Goal: Navigation & Orientation: Understand site structure

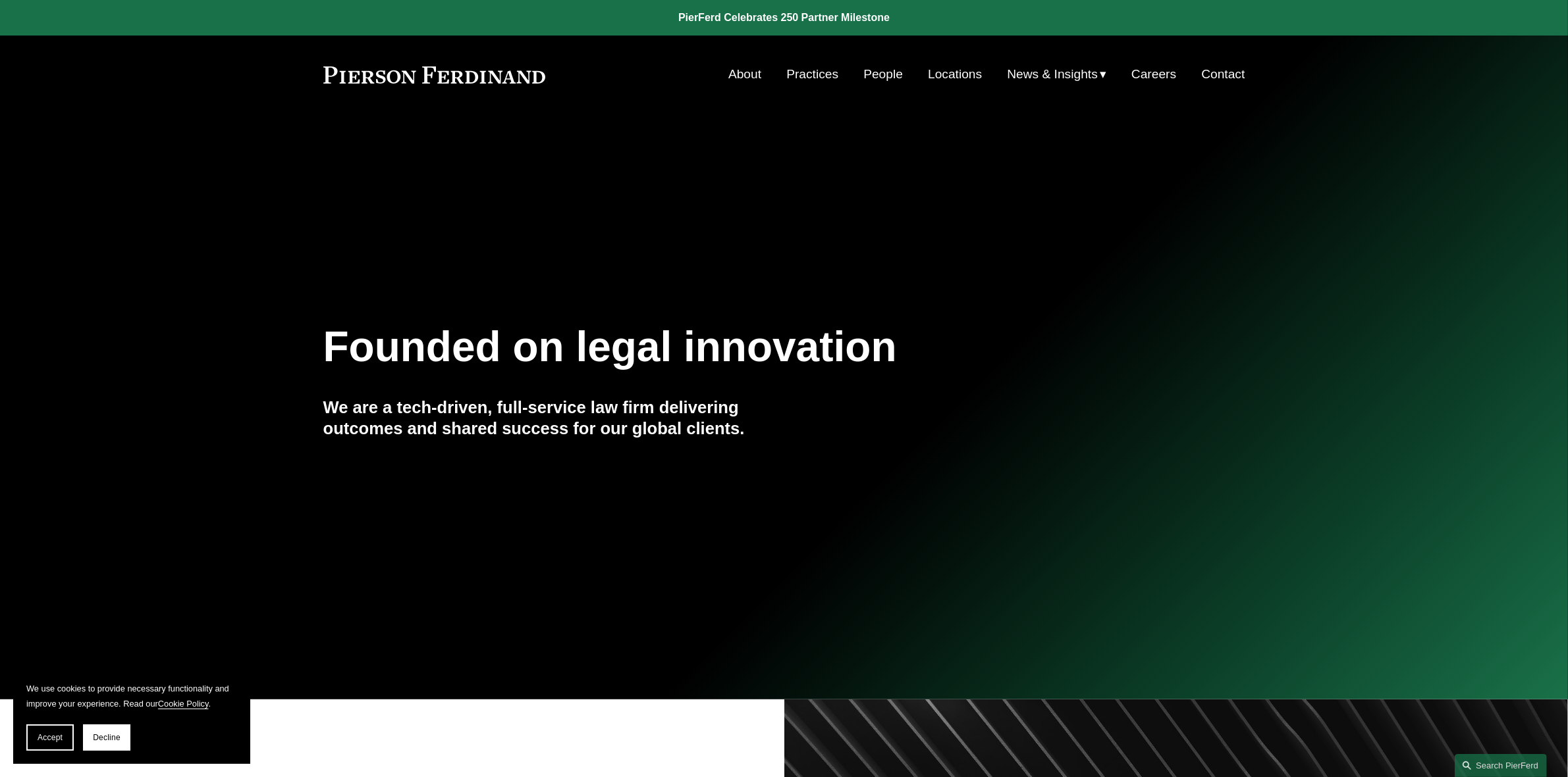
click at [891, 77] on link "People" at bounding box center [883, 74] width 40 height 25
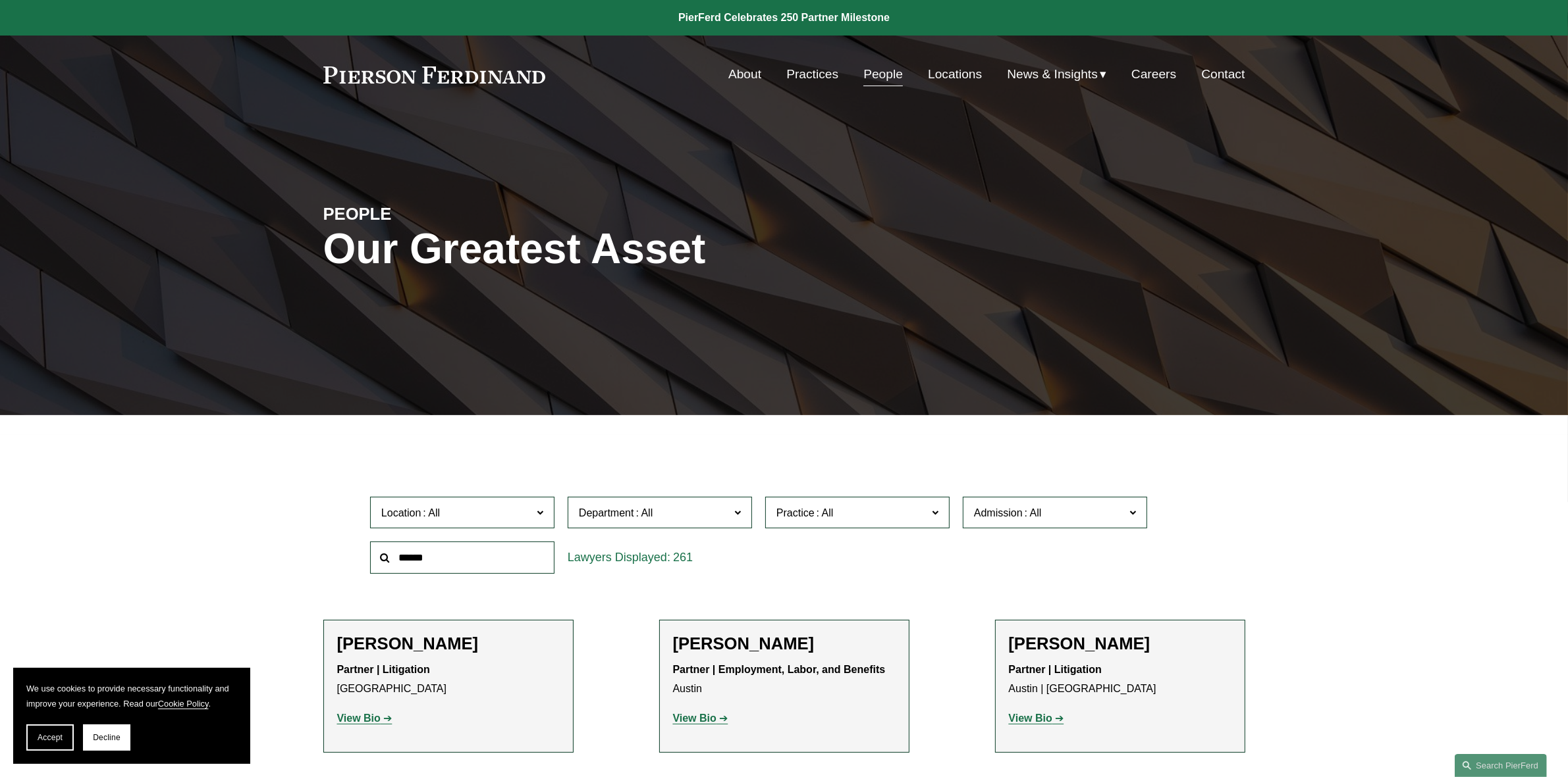
click at [960, 73] on link "Locations" at bounding box center [955, 74] width 54 height 25
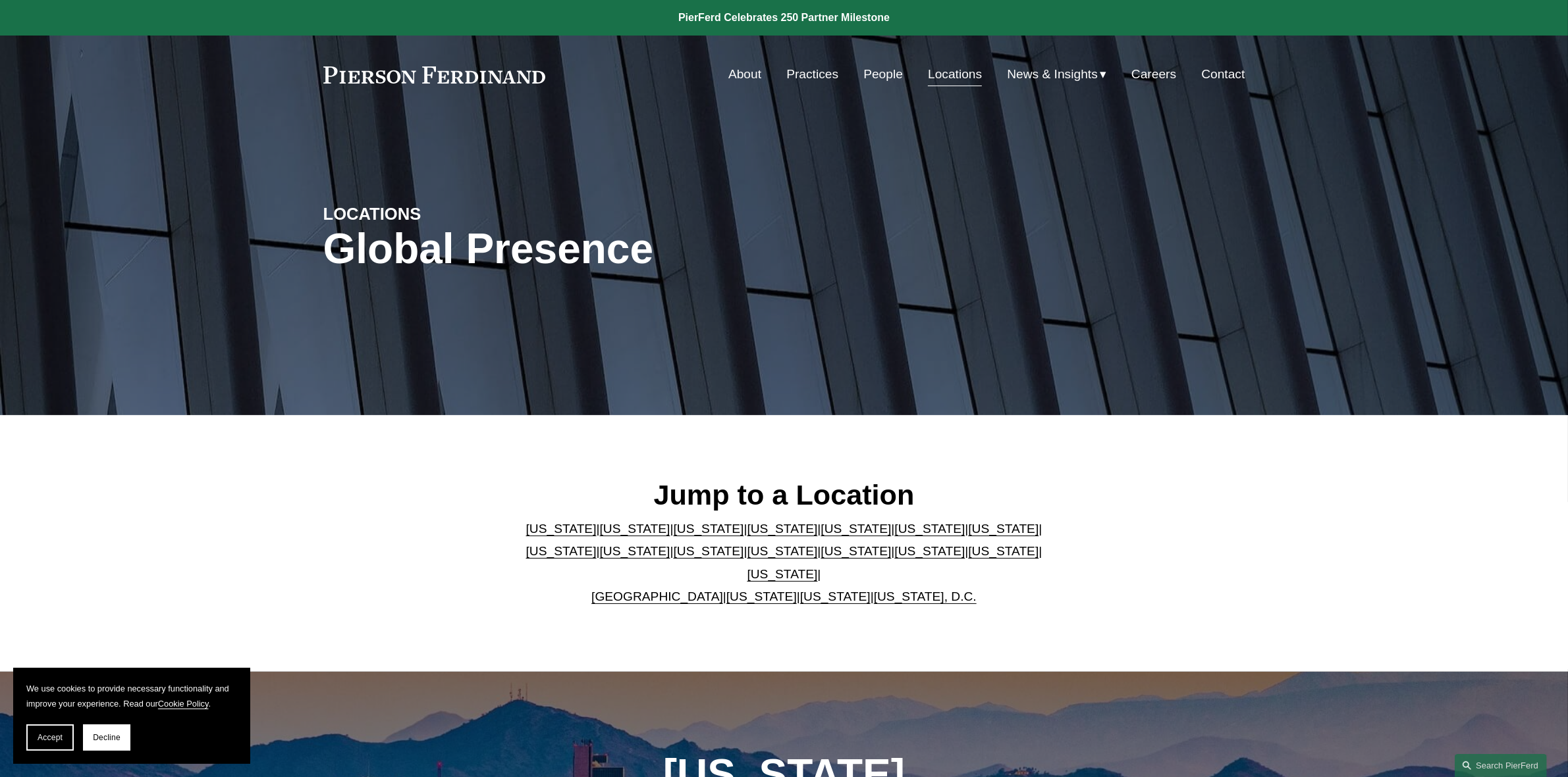
click at [895, 536] on link "[US_STATE]" at bounding box center [930, 529] width 71 height 14
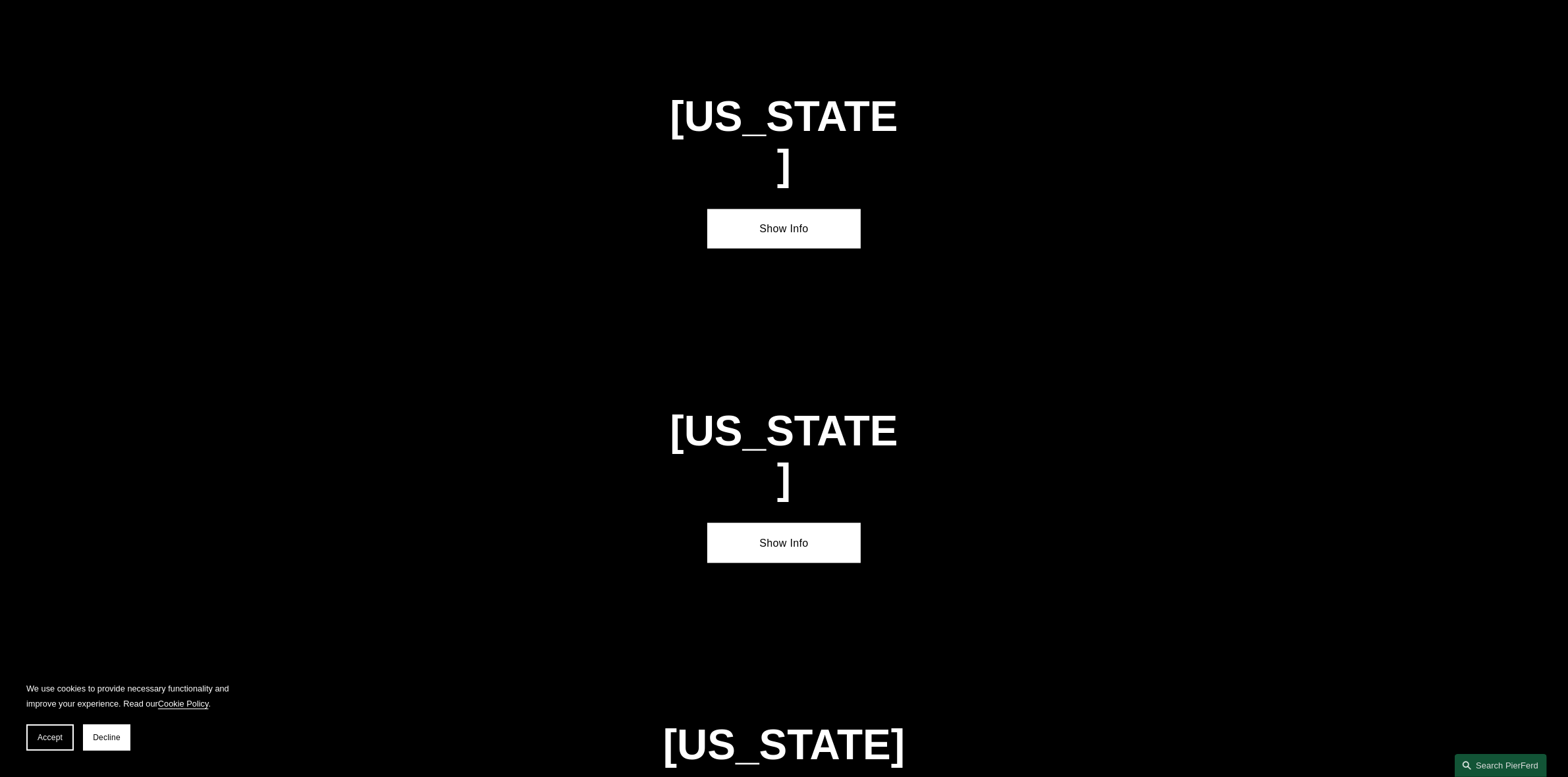
scroll to position [2059, 0]
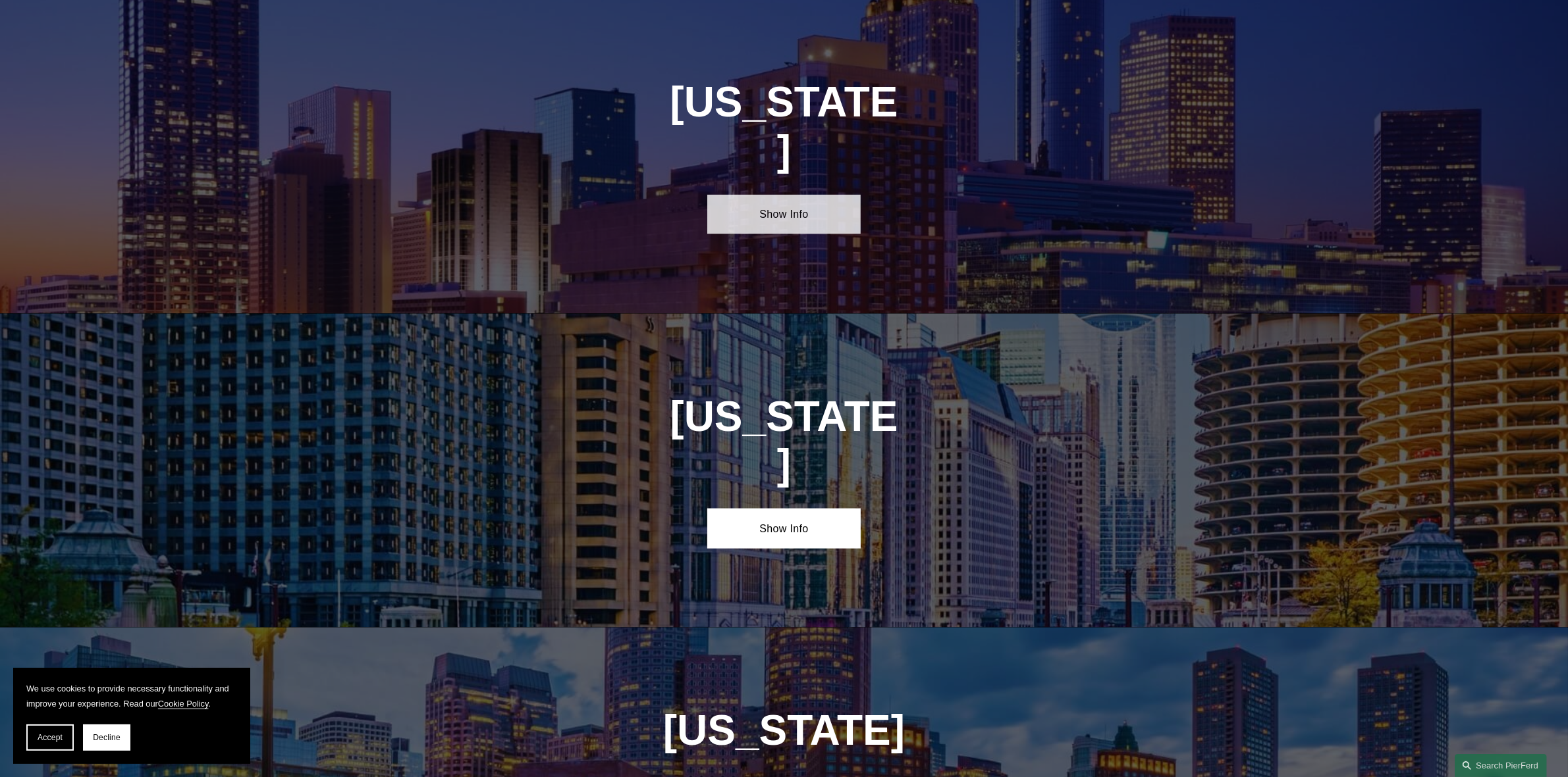
click at [796, 195] on link "Show Info" at bounding box center [784, 214] width 153 height 40
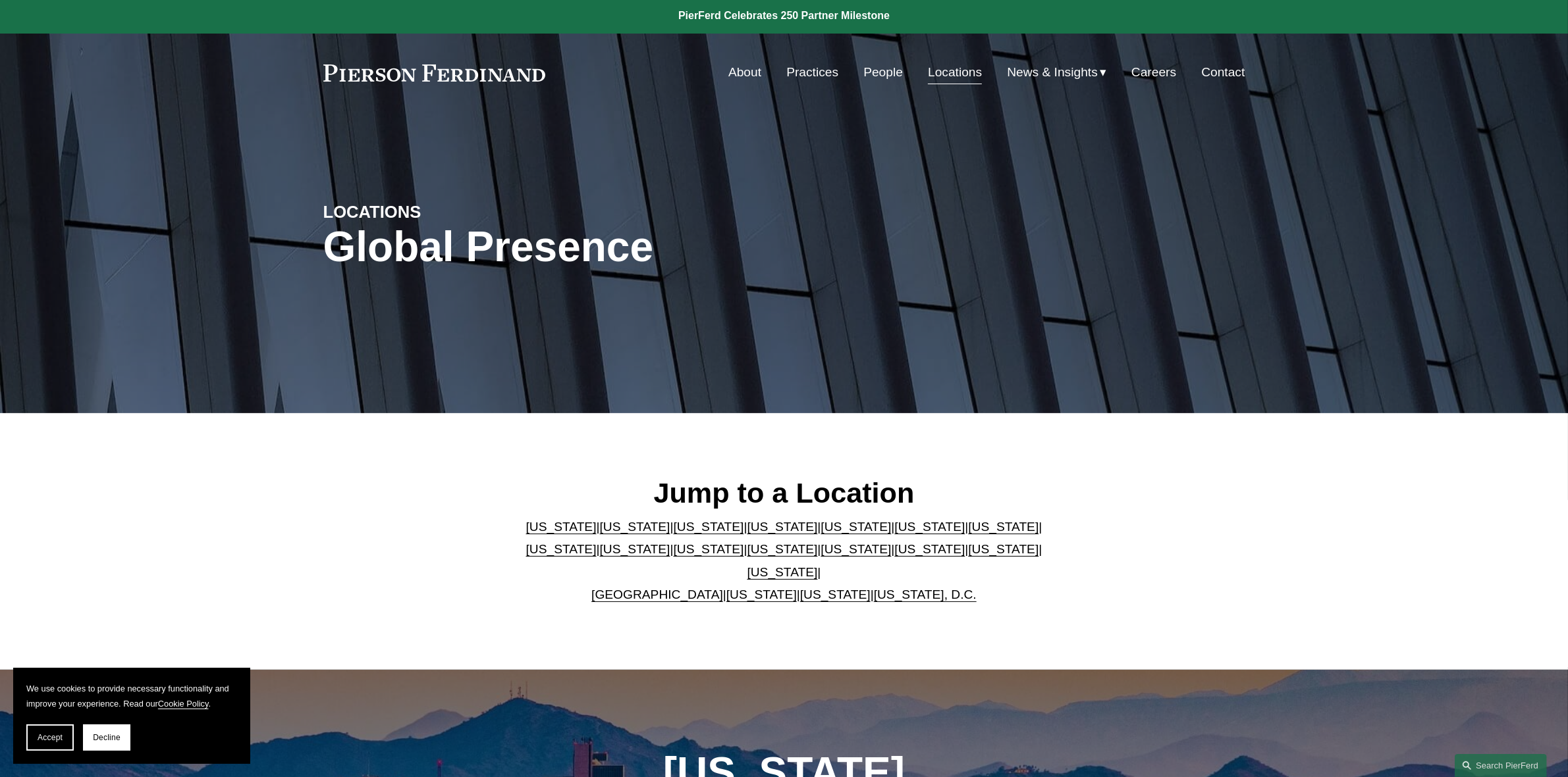
scroll to position [0, 0]
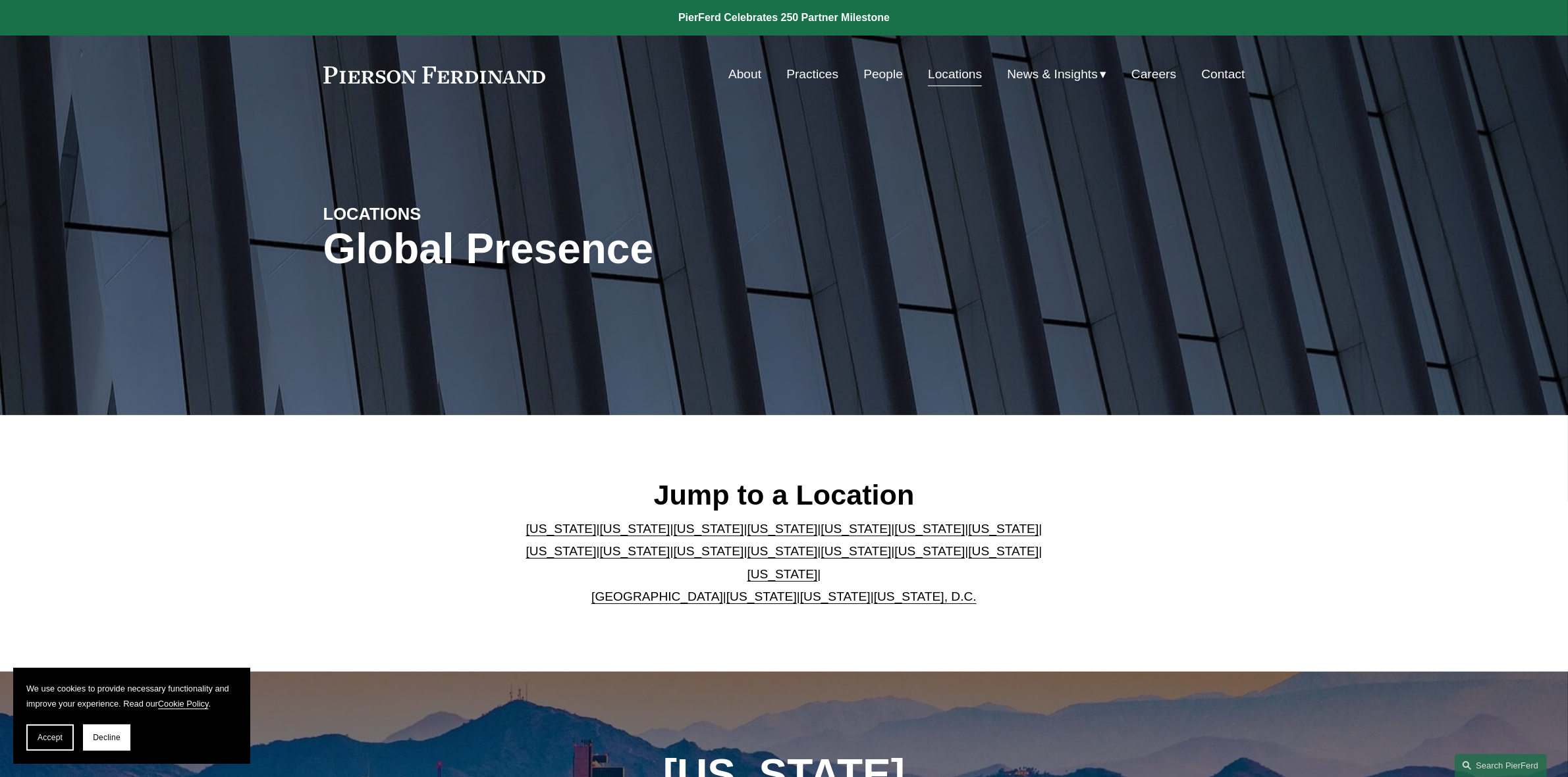
click at [1161, 78] on link "Careers" at bounding box center [1154, 74] width 45 height 25
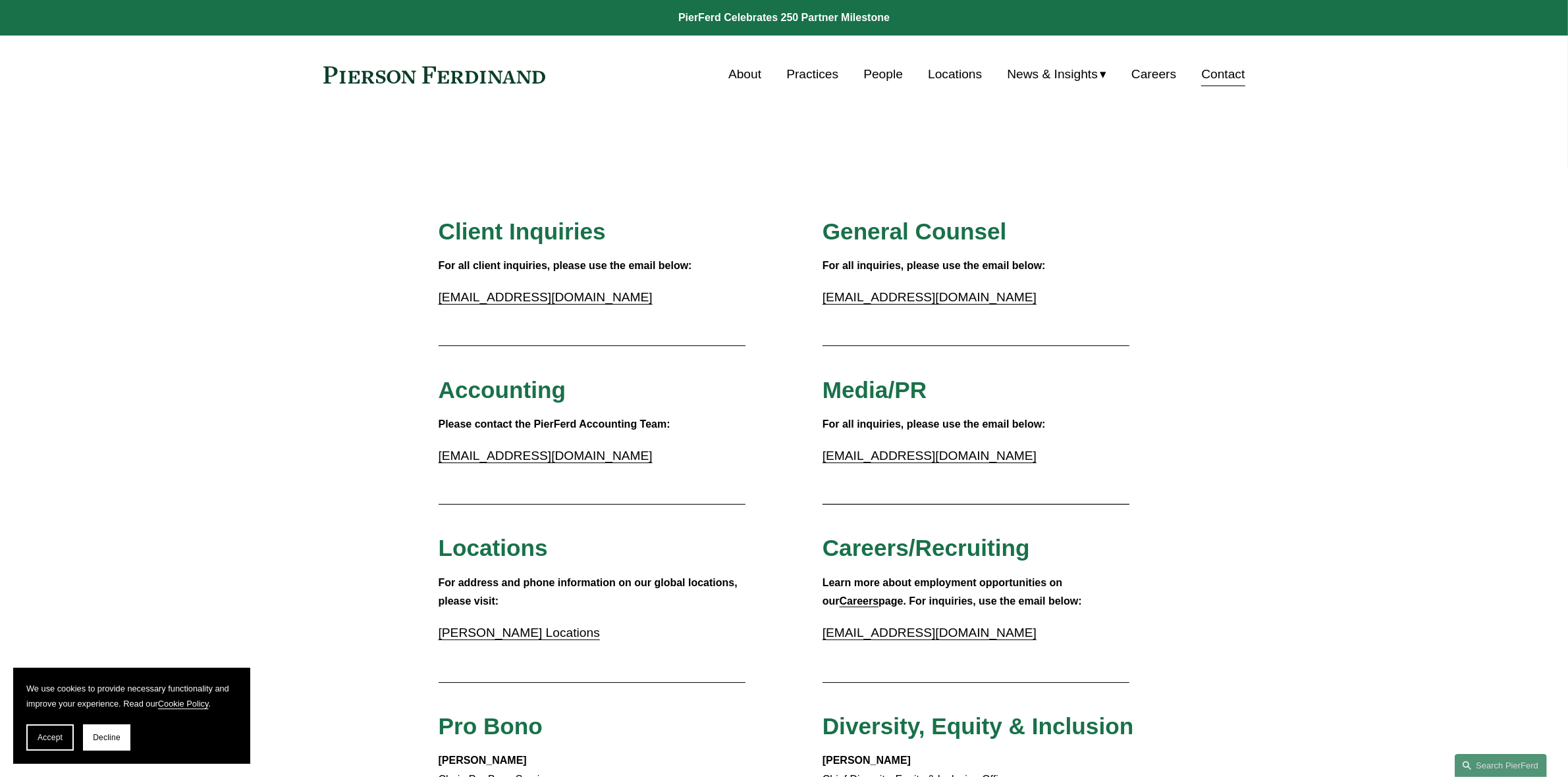
click at [743, 72] on link "About" at bounding box center [745, 74] width 33 height 25
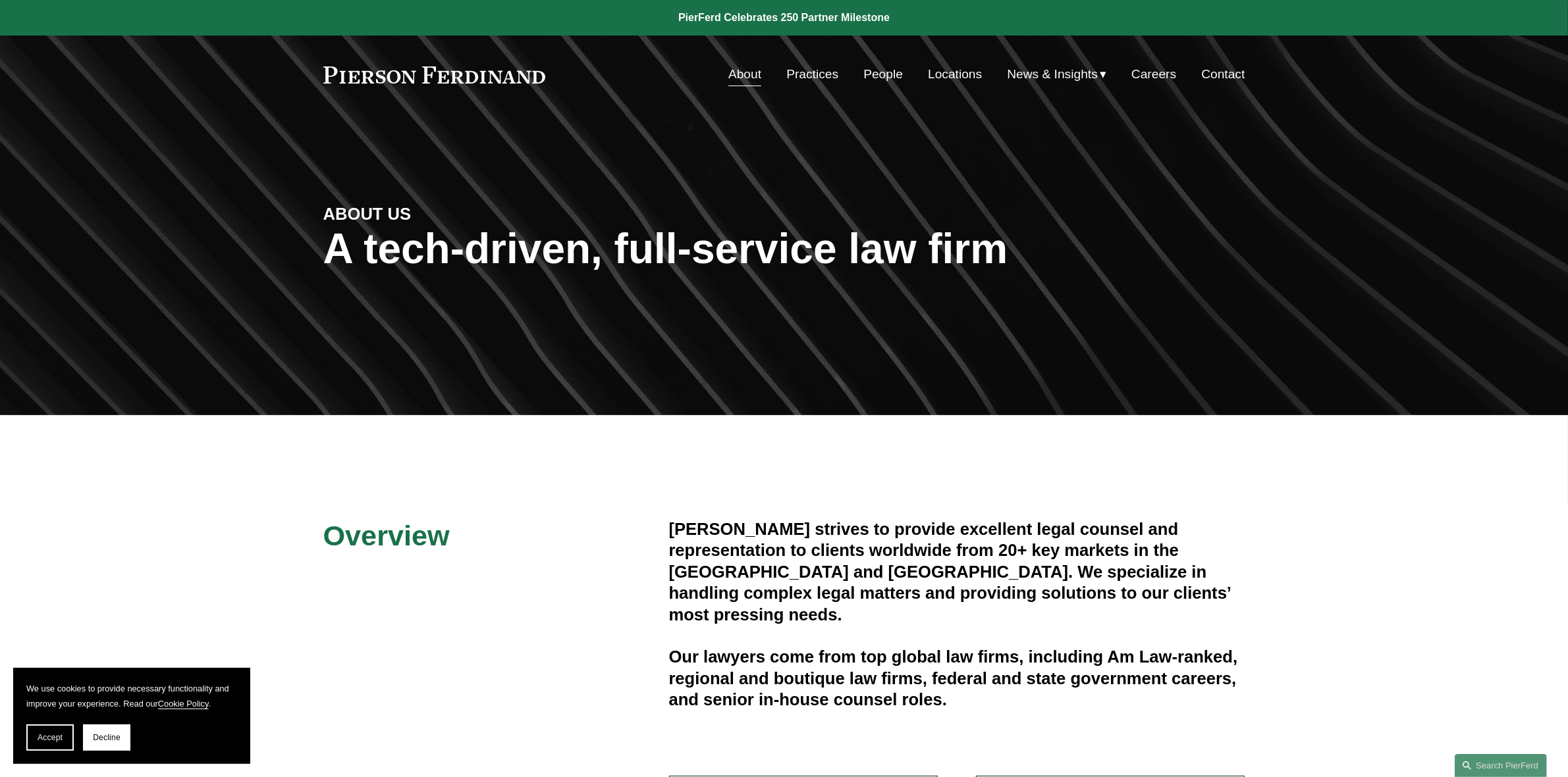
click at [1228, 72] on link "Contact" at bounding box center [1223, 74] width 43 height 25
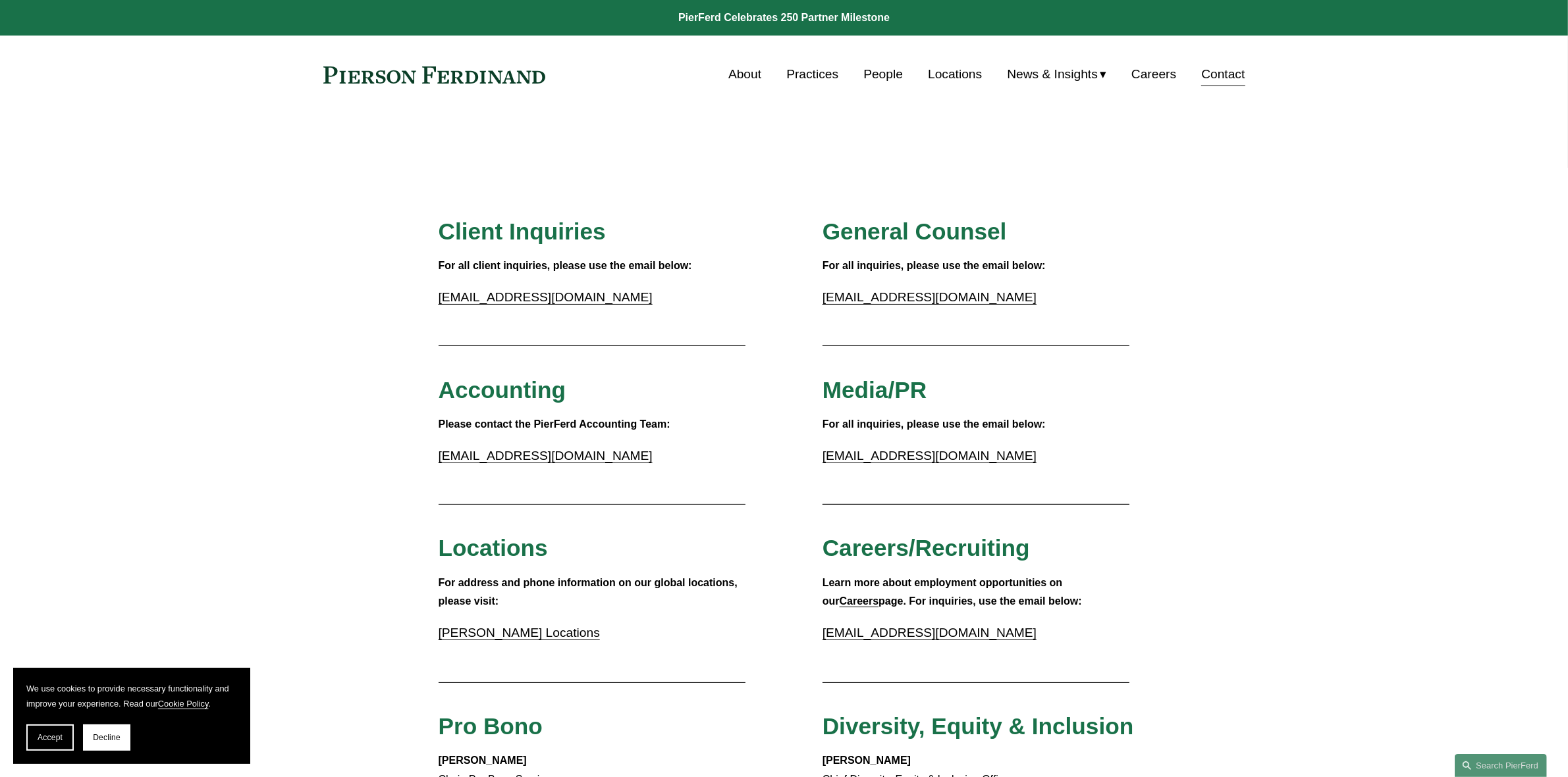
click at [106, 744] on button "Decline" at bounding box center [107, 738] width 48 height 26
